Goal: Find specific page/section: Find specific page/section

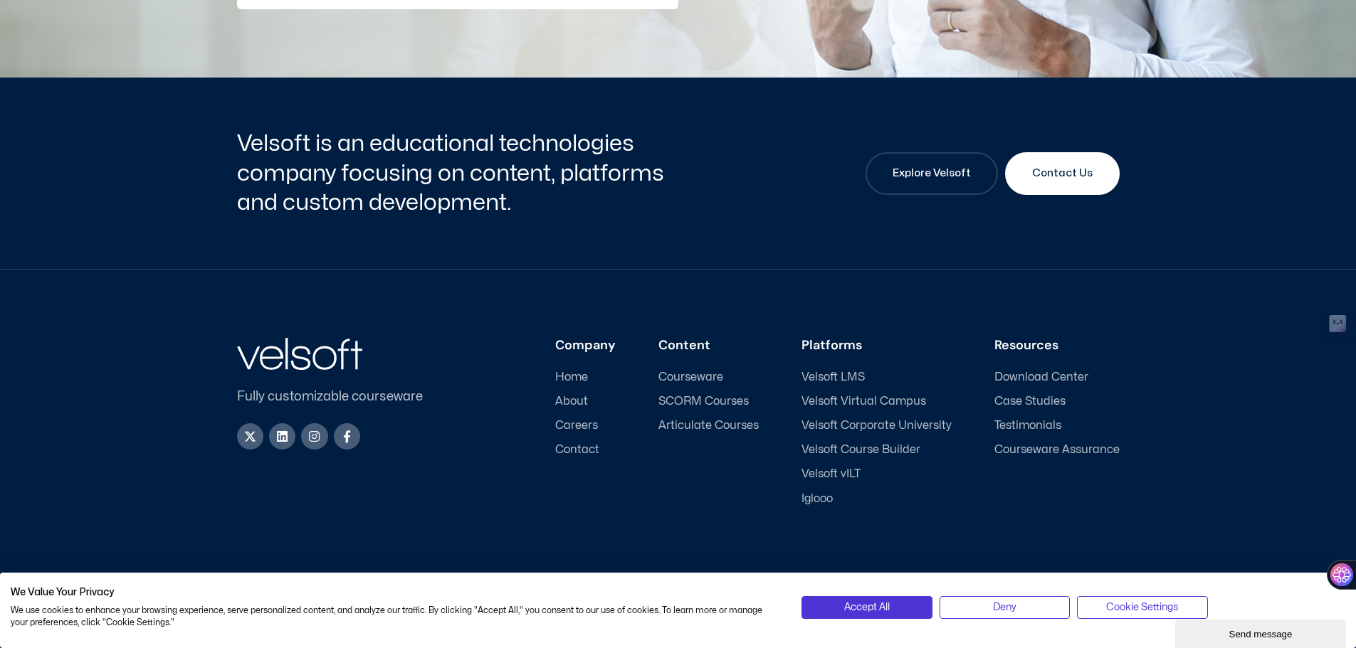
scroll to position [463, 0]
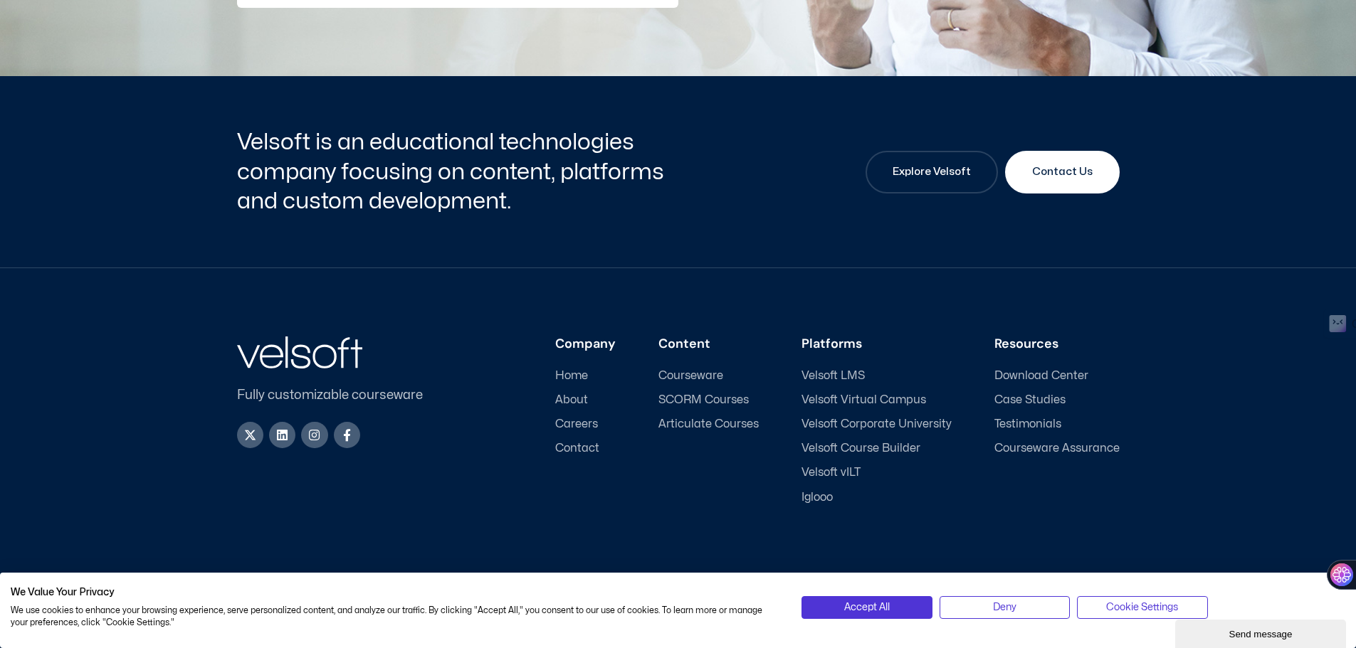
click at [583, 418] on span "Careers" at bounding box center [576, 425] width 43 height 14
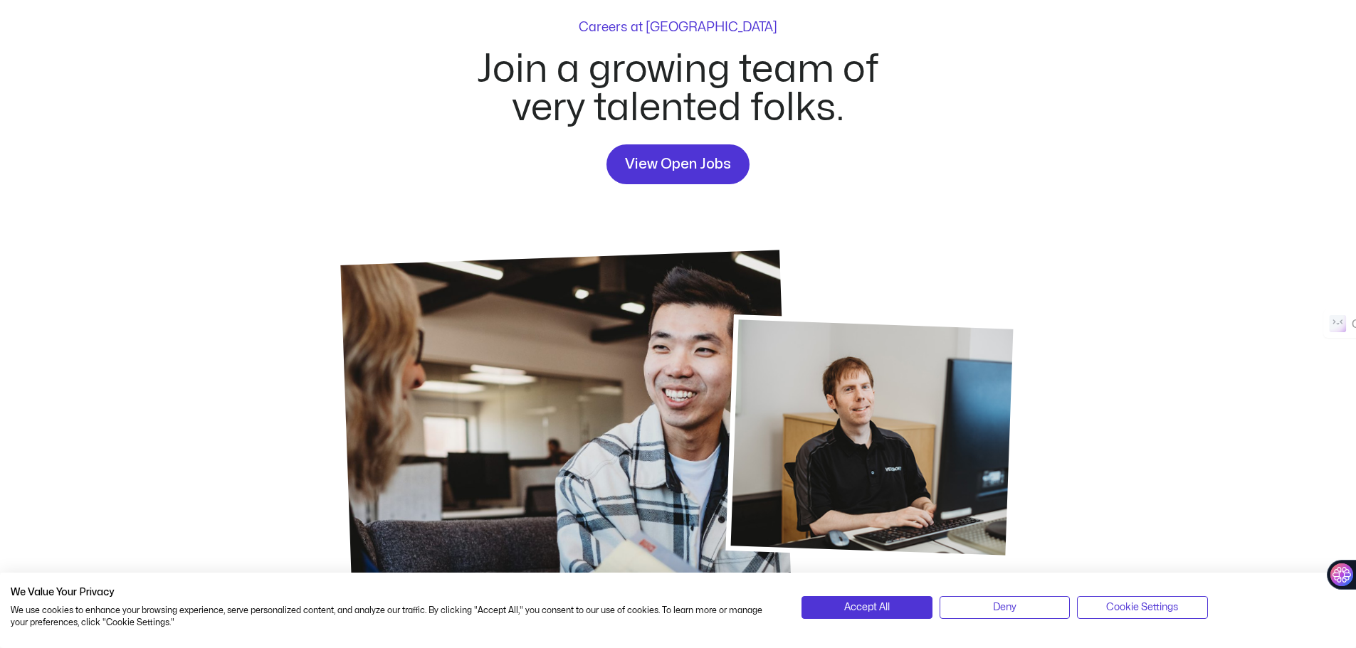
scroll to position [67, 0]
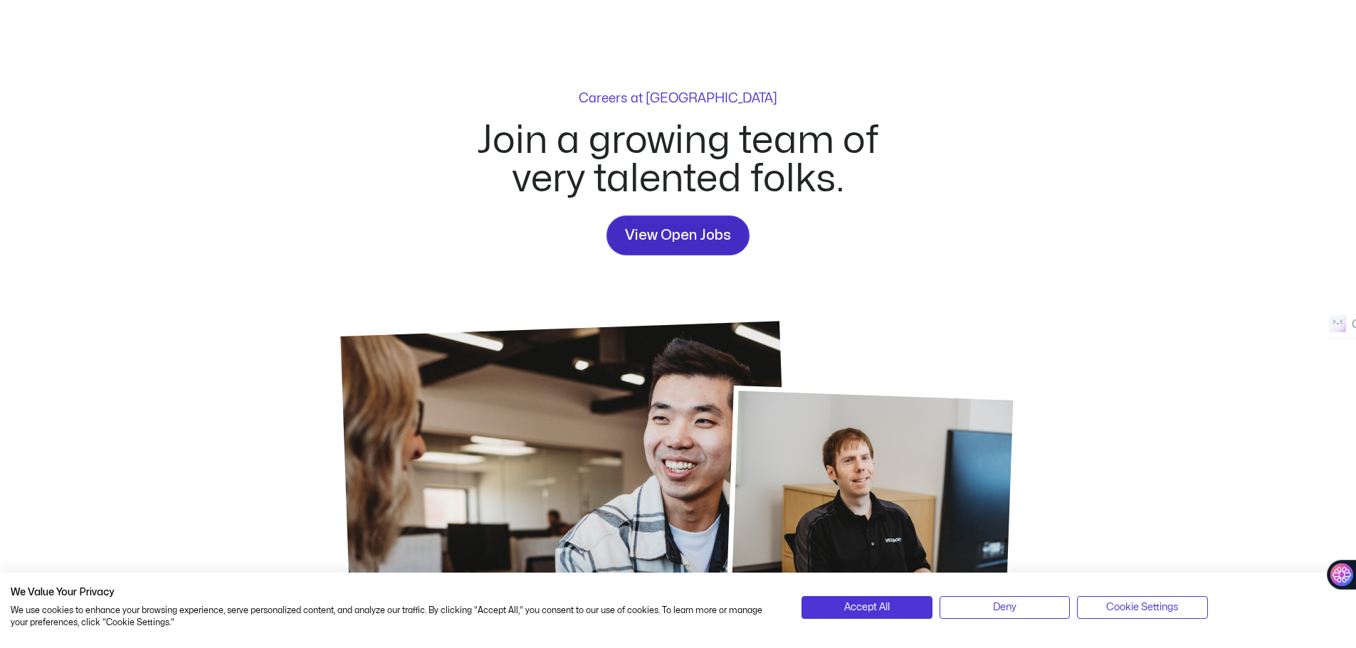
click at [646, 231] on span "View Open Jobs" at bounding box center [678, 235] width 106 height 23
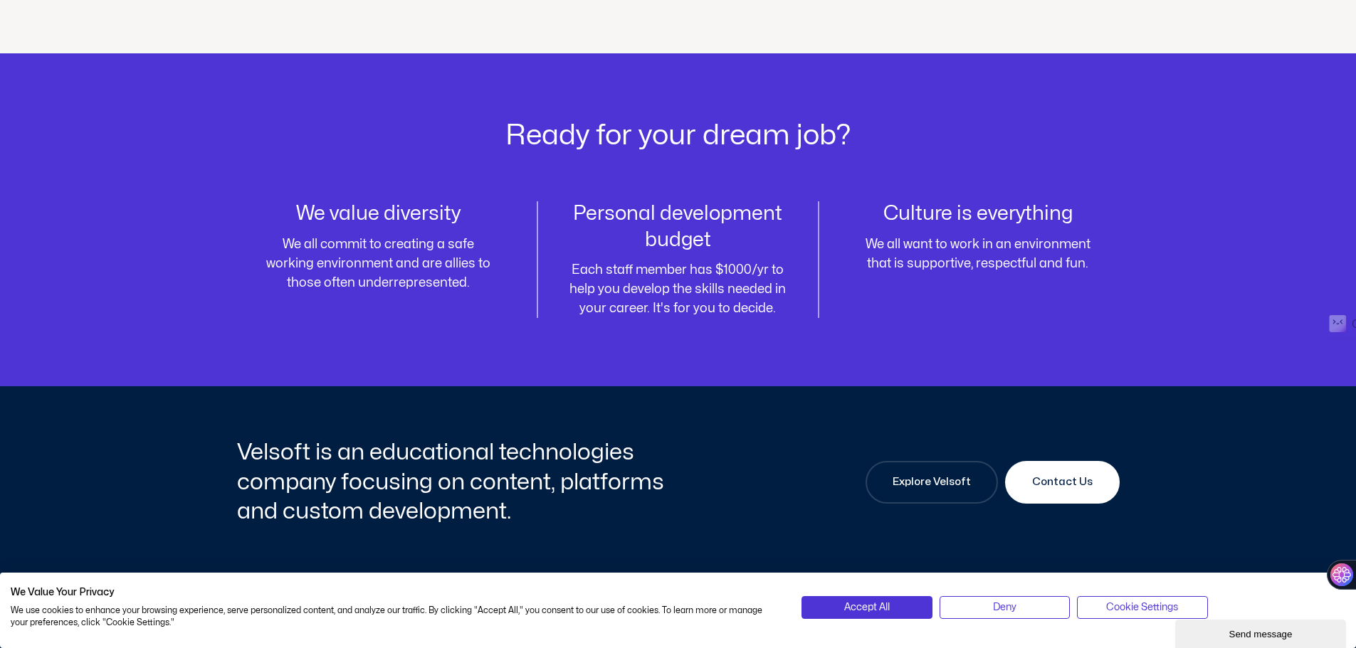
scroll to position [1917, 0]
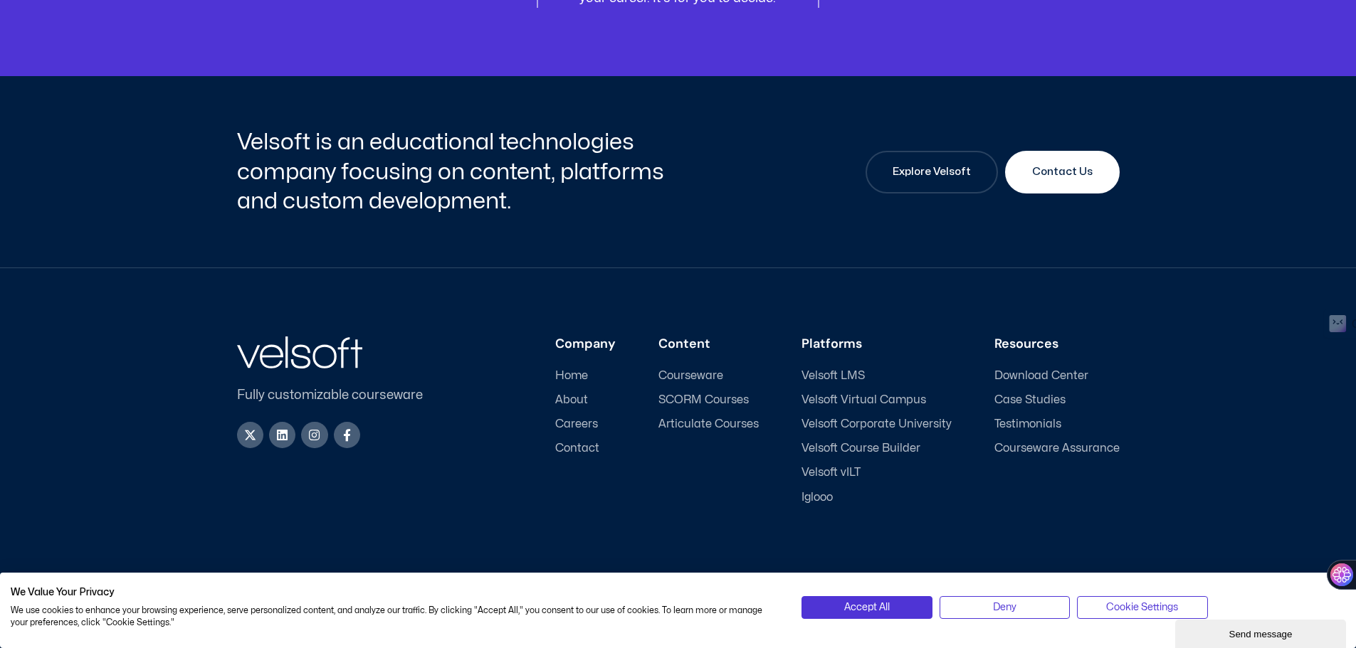
click at [440, 448] on div "X-twitter Linkedin Instagram Facebook-f" at bounding box center [341, 435] width 209 height 26
